Goal: Transaction & Acquisition: Purchase product/service

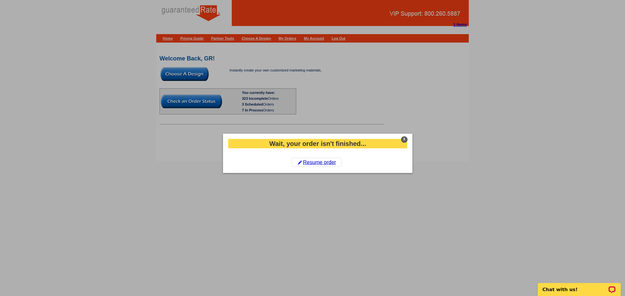
click at [404, 138] on div "X" at bounding box center [404, 139] width 7 height 7
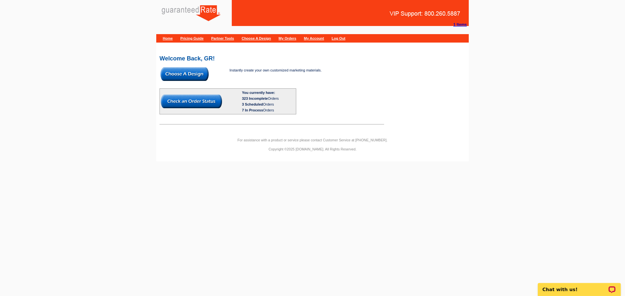
click at [200, 79] on img at bounding box center [184, 74] width 48 height 14
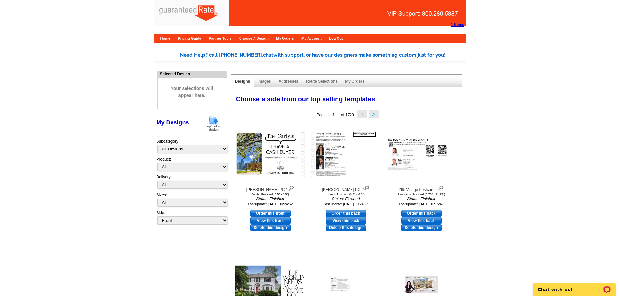
click at [213, 119] on img at bounding box center [213, 123] width 17 height 17
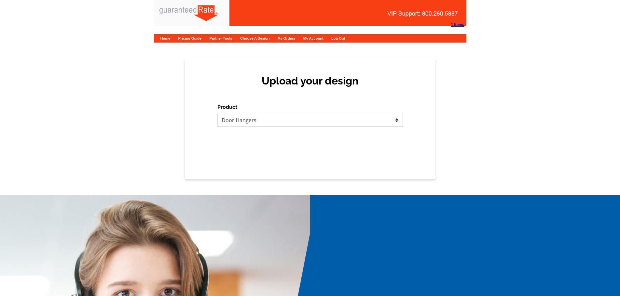
click at [281, 117] on select "Please select the type of file... Postcards Calendars Business Cards Letters an…" at bounding box center [309, 120] width 185 height 13
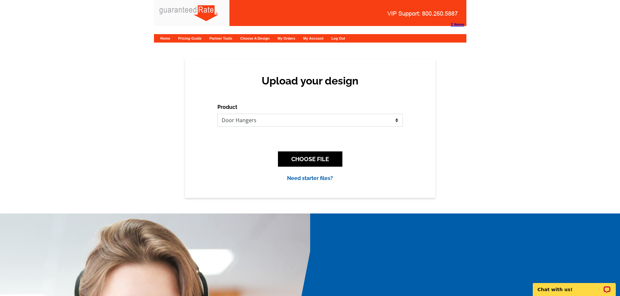
select select "3"
click at [217, 114] on select "Please select the type of file... Postcards Calendars Business Cards Letters an…" at bounding box center [309, 120] width 185 height 13
click at [339, 161] on button "CHOOSE FILE" at bounding box center [310, 159] width 64 height 15
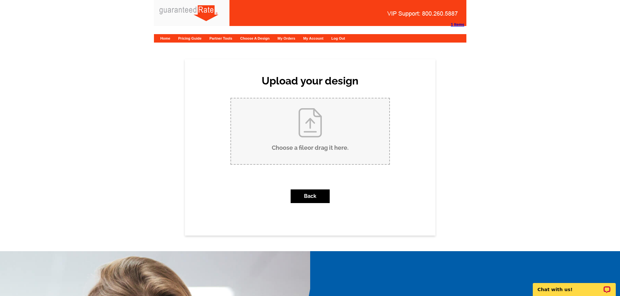
click at [258, 138] on input "Choose a file or drag it here ." at bounding box center [310, 132] width 158 height 66
click at [314, 128] on input "Choose a file or drag it here ." at bounding box center [310, 132] width 158 height 66
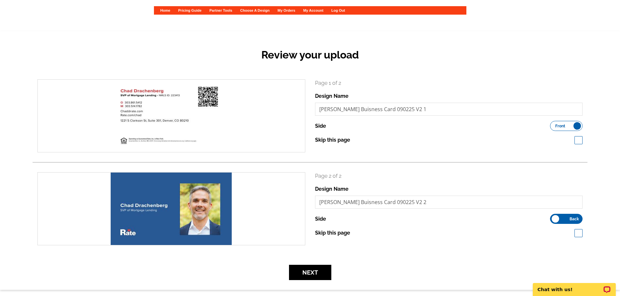
scroll to position [65, 0]
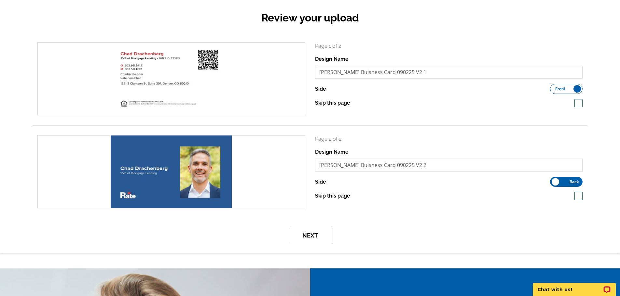
click at [302, 237] on button "Next" at bounding box center [310, 235] width 42 height 15
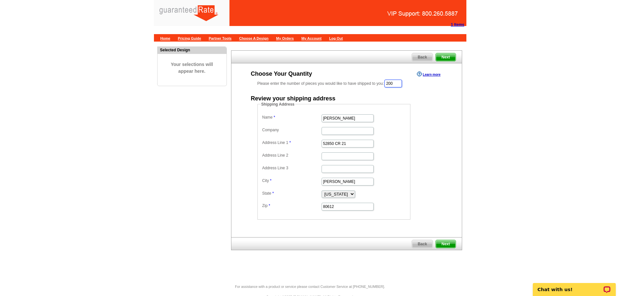
drag, startPoint x: 397, startPoint y: 82, endPoint x: 383, endPoint y: 84, distance: 14.4
click at [383, 84] on div "Please enter the number of pieces you would like to have shipped to you: 200" at bounding box center [346, 83] width 178 height 9
type input "500"
drag, startPoint x: 357, startPoint y: 120, endPoint x: 313, endPoint y: 125, distance: 44.6
click at [313, 125] on dl "Name Natalee Newsom Company Address Line 1 52850 CR 21 Address Line 2 Address L…" at bounding box center [334, 163] width 146 height 99
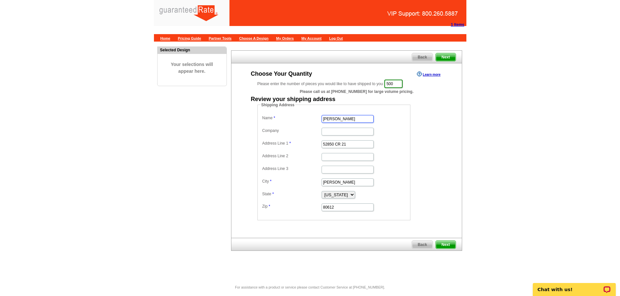
type input "Chad Drachenberg"
click at [332, 131] on input "Company" at bounding box center [348, 132] width 52 height 8
type input "Rate"
click at [431, 124] on form "Shipping Address Name Chad Drachenberg Company Rate Address Line 1 52850 CR 21 …" at bounding box center [346, 161] width 178 height 118
drag, startPoint x: 356, startPoint y: 144, endPoint x: 311, endPoint y: 146, distance: 44.6
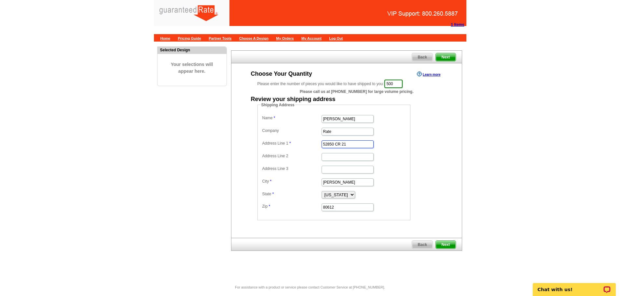
click at [311, 146] on dl "Name Chad Drachenberg Company Rate Address Line 1 52850 CR 21 Address Line 2 Ad…" at bounding box center [334, 163] width 146 height 99
click at [369, 140] on dd "52850 CR 21" at bounding box center [334, 144] width 146 height 10
click at [366, 143] on input "52850 CR 21" at bounding box center [348, 145] width 52 height 8
drag, startPoint x: 358, startPoint y: 144, endPoint x: 300, endPoint y: 145, distance: 57.3
click at [300, 145] on dl "Name Chad Drachenberg Company Rate Address Line 1 52850 CR 21 Address Line 2 Ad…" at bounding box center [334, 163] width 146 height 99
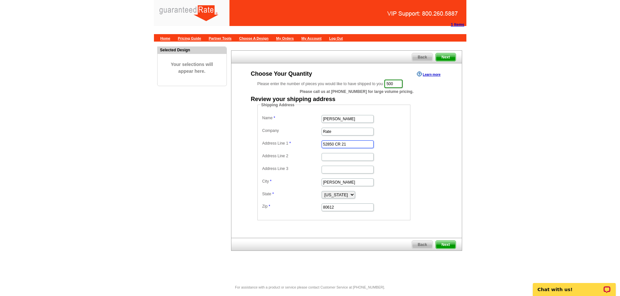
paste input "22231 Alpine Meadow Rd"
type input "22231 Alpine Meadow Rd"
click at [352, 181] on input "Carr" at bounding box center [348, 183] width 52 height 8
drag, startPoint x: 356, startPoint y: 181, endPoint x: 298, endPoint y: 182, distance: 57.6
click at [298, 182] on dl "Name Chad Drachenberg Company Rate Address Line 1 22231 Alpine Meadow Rd Addres…" at bounding box center [334, 163] width 146 height 99
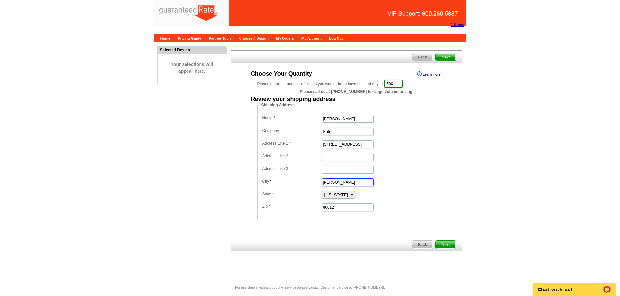
paste input "Morrison"
type input "Morrison"
click at [416, 176] on dd "Shipping Address Name Chad Drachenberg Company Rate Address Line 1 22231 Alpine…" at bounding box center [343, 161] width 173 height 118
drag, startPoint x: 338, startPoint y: 203, endPoint x: 302, endPoint y: 203, distance: 35.8
click at [302, 203] on dd "80612" at bounding box center [334, 207] width 146 height 10
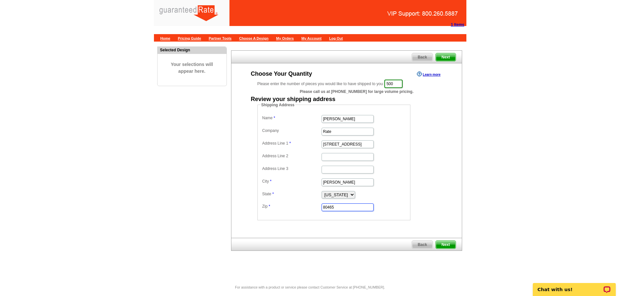
type input "80465"
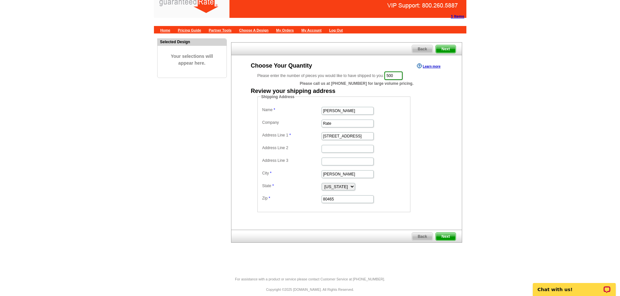
scroll to position [15, 0]
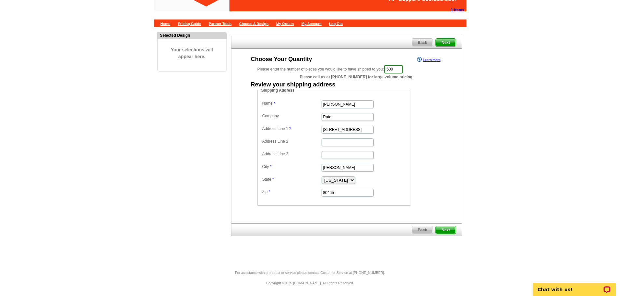
click at [451, 230] on span "Next" at bounding box center [446, 230] width 20 height 8
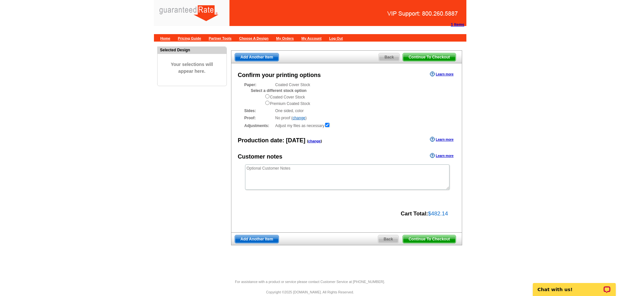
click at [447, 241] on span "Continue To Checkout" at bounding box center [429, 240] width 52 height 8
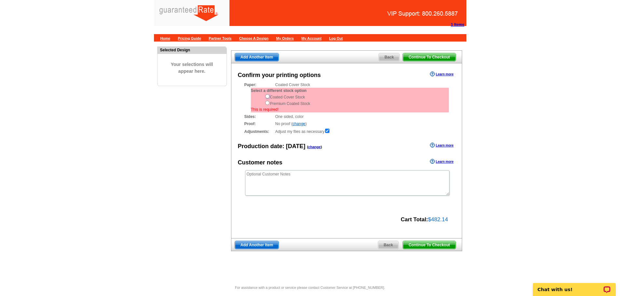
click at [268, 96] on input "radio" at bounding box center [267, 96] width 4 height 4
radio input "true"
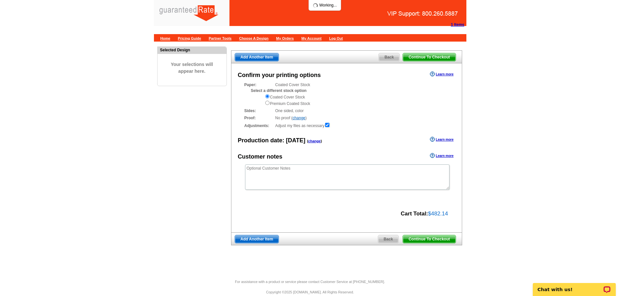
click at [440, 238] on span "Continue To Checkout" at bounding box center [429, 240] width 52 height 8
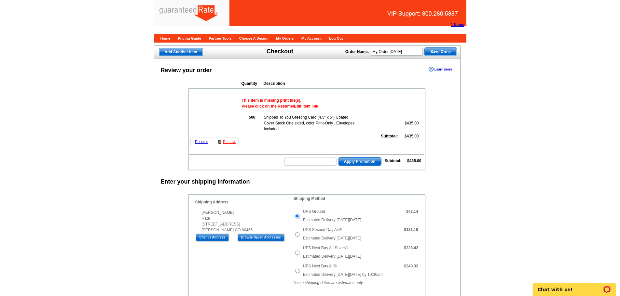
click at [185, 15] on div at bounding box center [243, 15] width 167 height 21
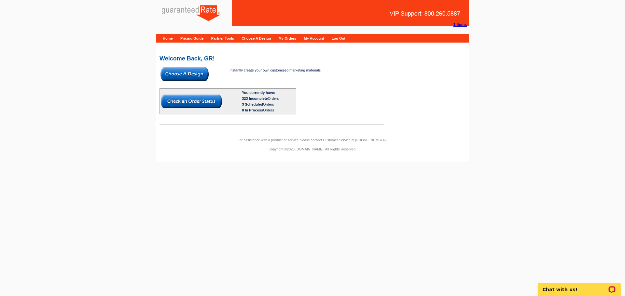
click at [198, 74] on img at bounding box center [184, 74] width 48 height 14
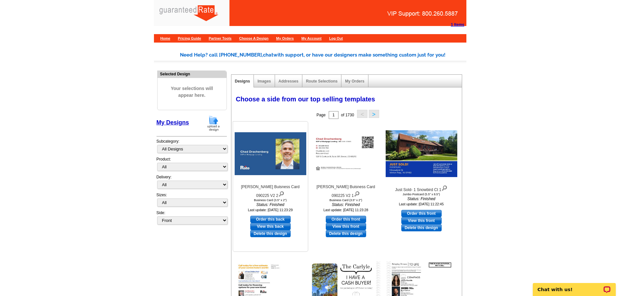
click at [280, 220] on link "Order this back" at bounding box center [270, 219] width 40 height 7
select select "5"
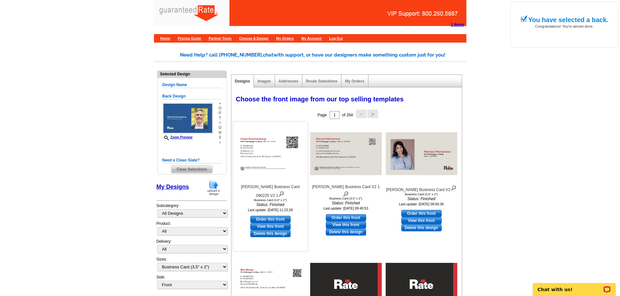
click at [285, 220] on link "Order this front" at bounding box center [270, 219] width 40 height 7
select select "back"
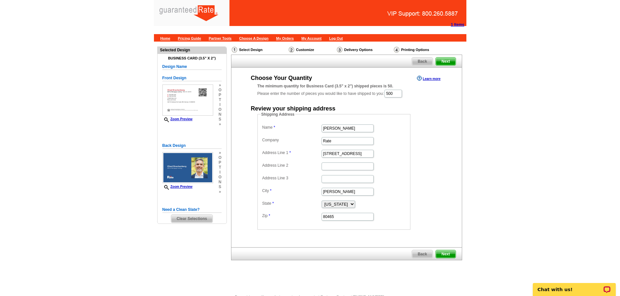
click at [447, 253] on span "Next" at bounding box center [446, 255] width 20 height 8
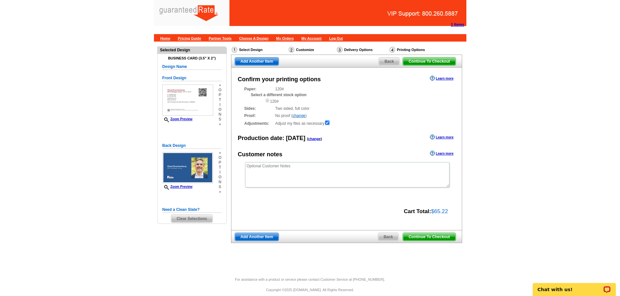
click at [438, 236] on span "Continue To Checkout" at bounding box center [429, 237] width 52 height 8
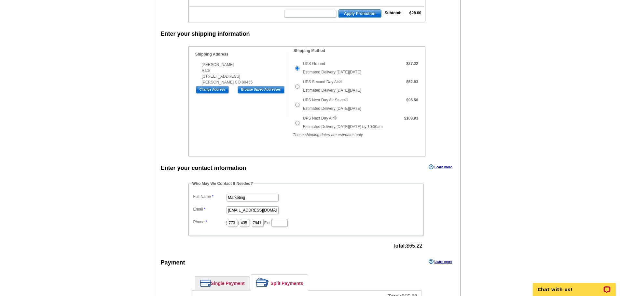
scroll to position [163, 0]
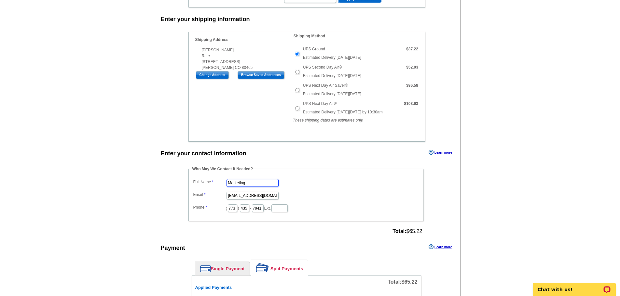
drag, startPoint x: 235, startPoint y: 183, endPoint x: 197, endPoint y: 182, distance: 38.4
click at [197, 182] on dl "Full Name Marketing Email [EMAIL_ADDRESS][DOMAIN_NAME] Phone ( 773 ) 435 - 7941…" at bounding box center [306, 195] width 228 height 35
type input "[PERSON_NAME]"
drag, startPoint x: 228, startPoint y: 195, endPoint x: 292, endPoint y: 189, distance: 64.4
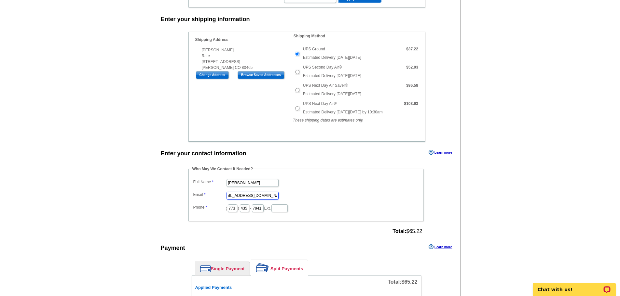
click at [292, 189] on dl "Full Name Elizabeth Schwarz Email marketing@guaranteedrate.com Phone ( 773 ) 43…" at bounding box center [306, 195] width 228 height 35
type input "elizabeth.schwarz@rate.com"
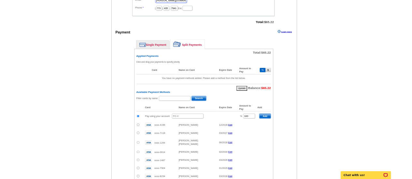
scroll to position [358, 0]
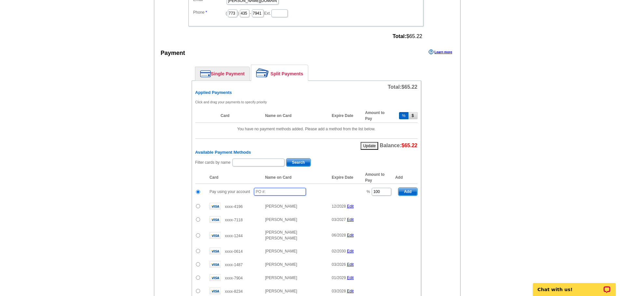
click at [285, 190] on input "text" at bounding box center [280, 192] width 52 height 8
type input "090225_127_es"
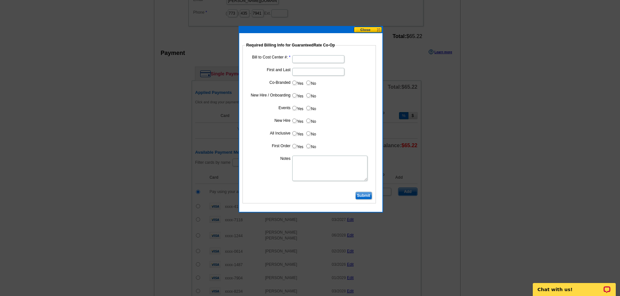
click at [312, 60] on input "Bill to Cost Center #:" at bounding box center [318, 59] width 52 height 8
type input "1045"
click at [310, 72] on input "First and Last" at bounding box center [318, 72] width 52 height 8
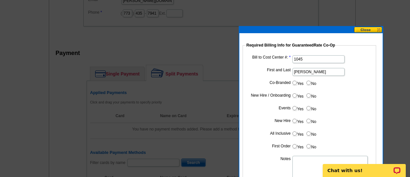
type input "Chad Drachenberg"
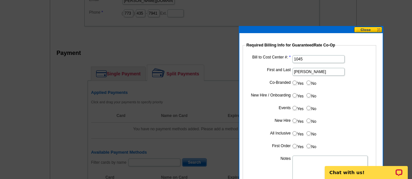
scroll to position [382, 0]
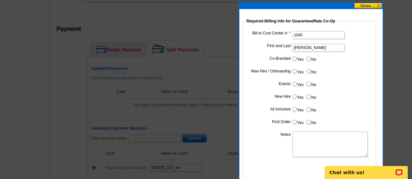
click at [308, 59] on input "No" at bounding box center [308, 59] width 4 height 4
radio input "true"
click at [309, 71] on input "No" at bounding box center [308, 71] width 4 height 4
radio input "true"
click at [308, 84] on input "No" at bounding box center [308, 84] width 4 height 4
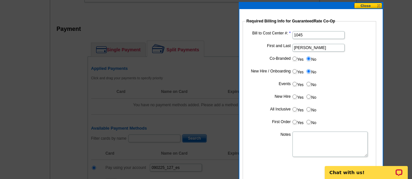
radio input "true"
click at [309, 97] on input "No" at bounding box center [308, 97] width 4 height 4
radio input "true"
click at [308, 108] on input "No" at bounding box center [308, 109] width 4 height 4
radio input "true"
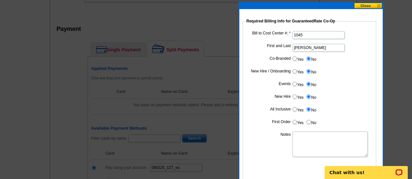
click at [308, 123] on input "No" at bounding box center [308, 122] width 4 height 4
radio input "true"
click at [313, 138] on textarea "Notes" at bounding box center [329, 144] width 75 height 25
type textarea "Bill to cost center 1045"
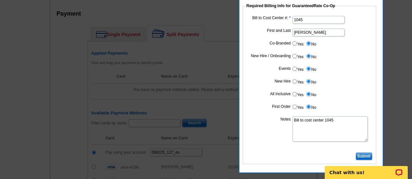
scroll to position [397, 0]
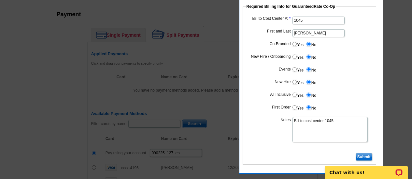
click at [344, 90] on dl "Bill to Cost Center #: 1045 First and Last Chad Drachenberg Co-Branded Yes No C…" at bounding box center [309, 83] width 127 height 137
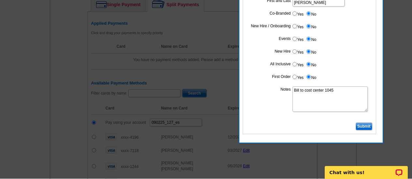
scroll to position [427, 0]
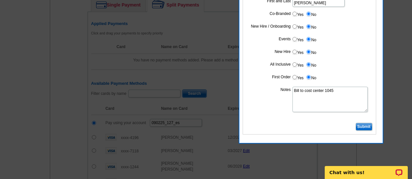
click at [361, 128] on input "Submit" at bounding box center [363, 127] width 17 height 8
